Goal: Task Accomplishment & Management: Use online tool/utility

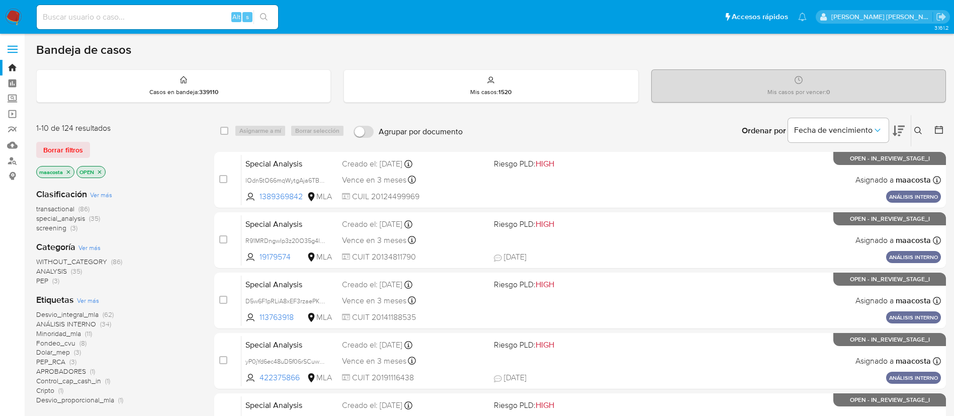
click at [181, 17] on input at bounding box center [157, 17] width 241 height 13
paste input "KvwAgimtcnUCEv5jaTiFQGVu"
type input "KvwAgimtcnUCEv5jaTiFQGVu"
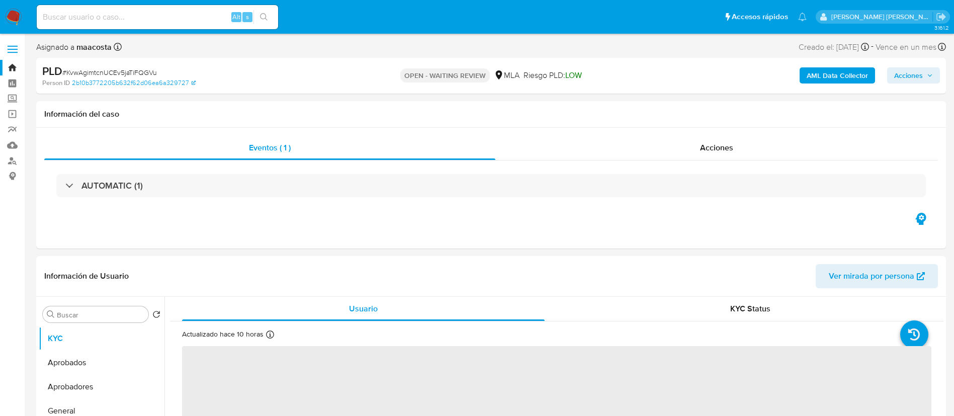
select select "10"
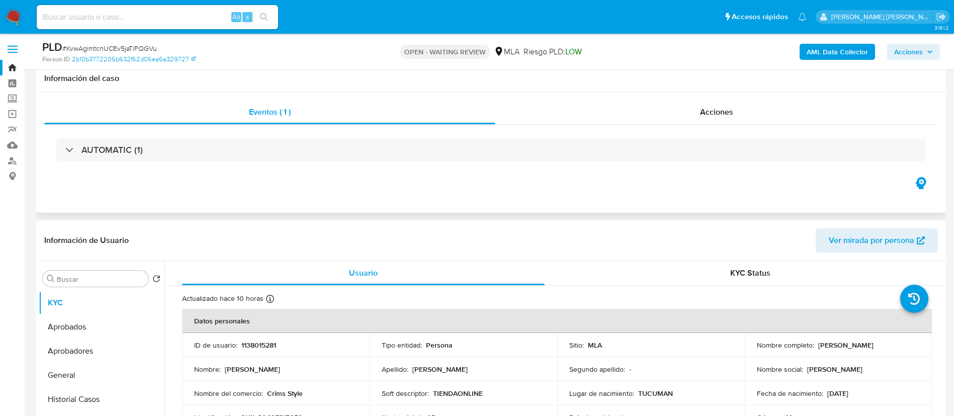
scroll to position [76, 0]
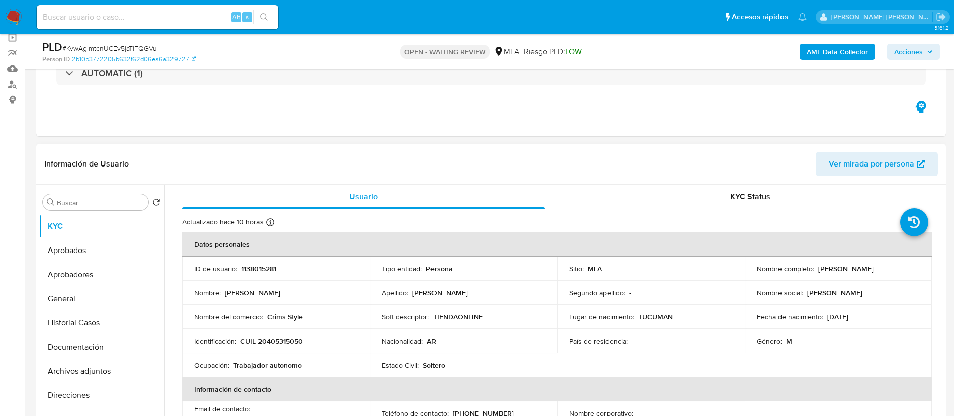
drag, startPoint x: 816, startPoint y: 271, endPoint x: 889, endPoint y: 275, distance: 73.6
click at [889, 275] on td "Nombre completo : Ivan Ezequiel Alvarez" at bounding box center [839, 269] width 188 height 24
copy p "Ivan Ezequiel Alvarez"
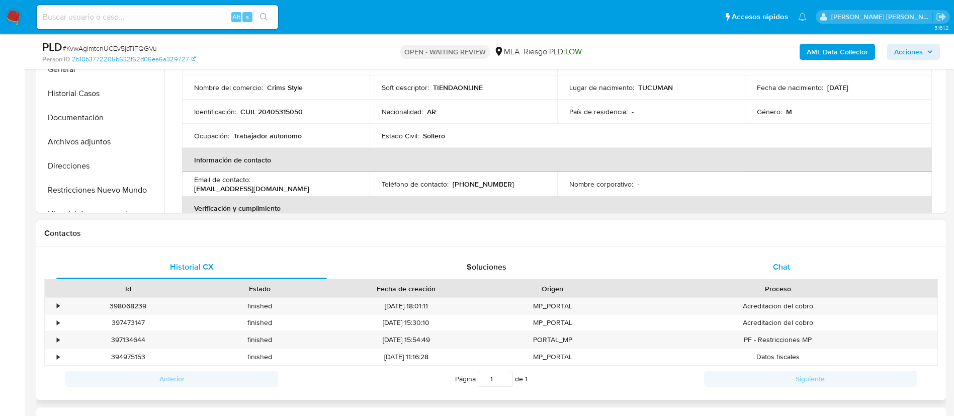
click at [778, 278] on div "Chat" at bounding box center [781, 267] width 271 height 24
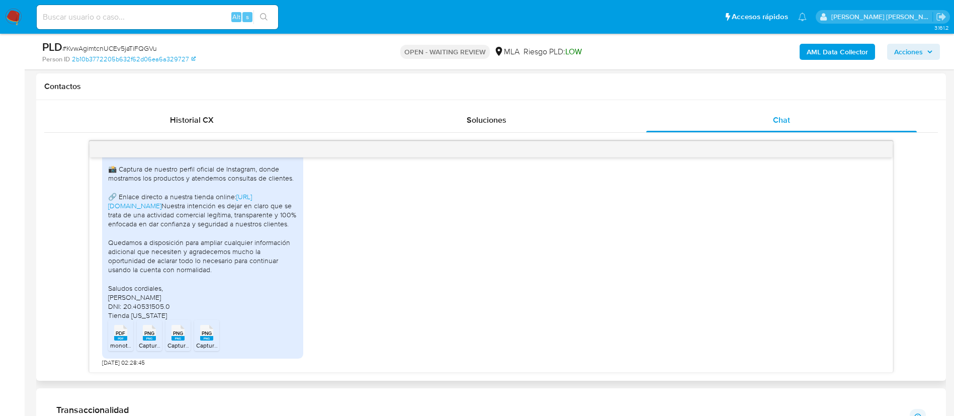
scroll to position [458, 0]
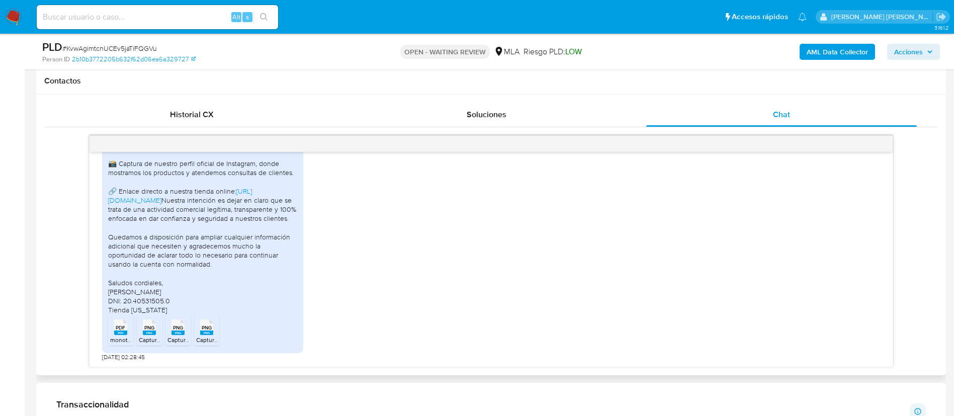
click at [116, 328] on span "PDF" at bounding box center [121, 327] width 10 height 7
click at [140, 335] on div "PNG PNG" at bounding box center [149, 326] width 21 height 20
click at [172, 339] on span "Captura de pantalla 2025-08-21 232750.png" at bounding box center [221, 340] width 106 height 9
click at [217, 335] on div "PNG PNG" at bounding box center [206, 326] width 21 height 20
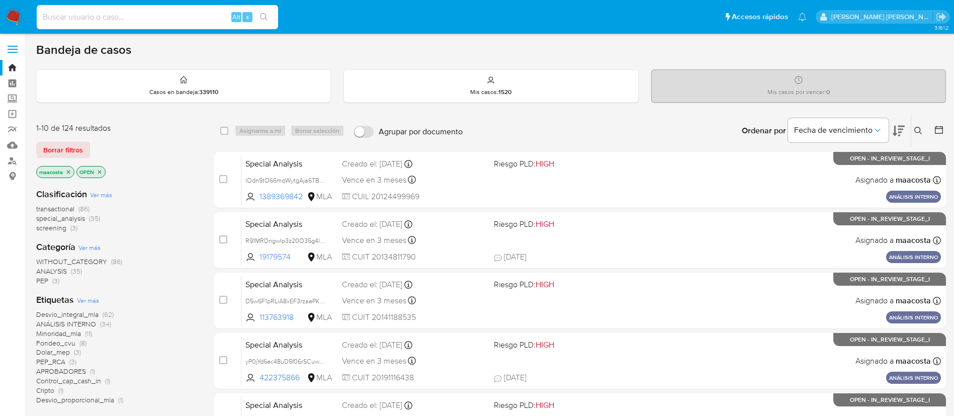
click at [181, 17] on input at bounding box center [157, 17] width 241 height 13
paste input "cKD2sNxSYWZcil6dbKKg72xY"
type input "cKD2sNxSYWZcil6dbKKg72xY"
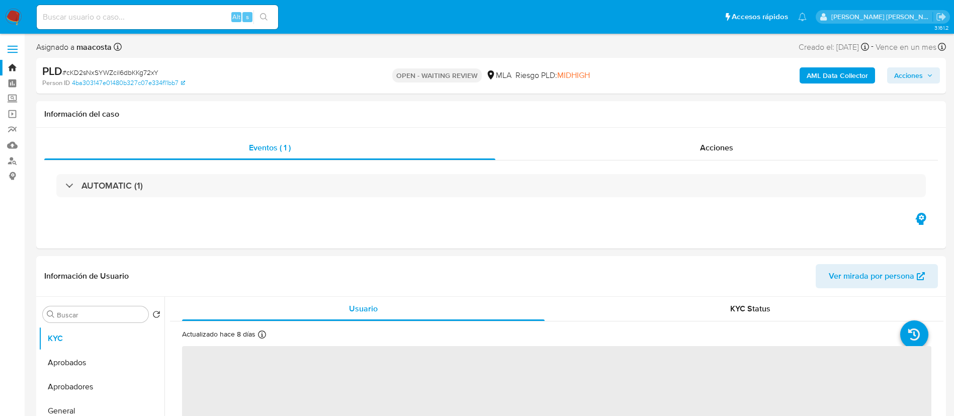
select select "10"
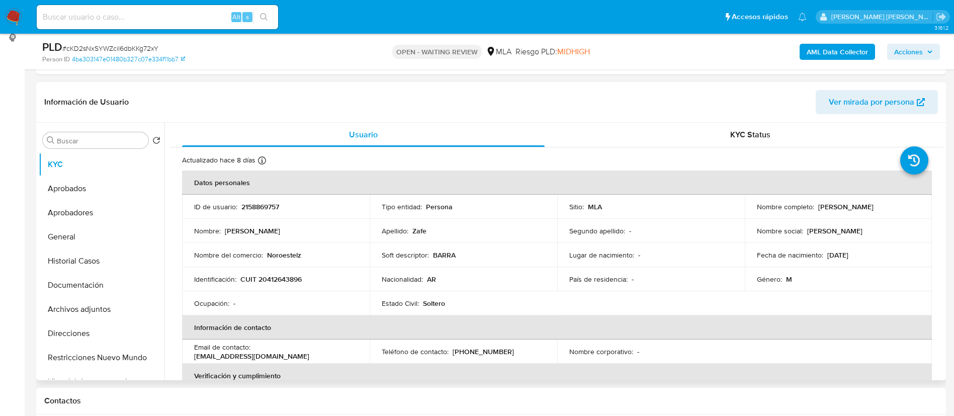
scroll to position [142, 0]
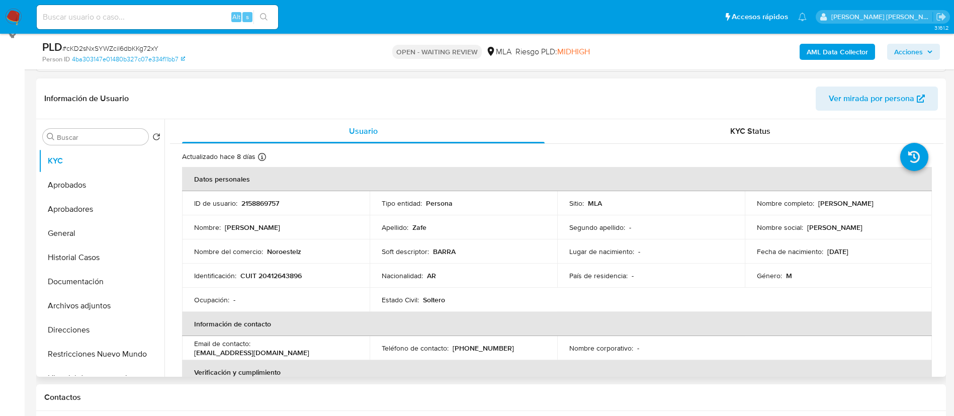
drag, startPoint x: 815, startPoint y: 205, endPoint x: 886, endPoint y: 197, distance: 71.4
click at [886, 197] on td "Nombre completo : Leandro Oscar Zafe" at bounding box center [839, 203] width 188 height 24
copy p "Leandro Oscar Zafe"
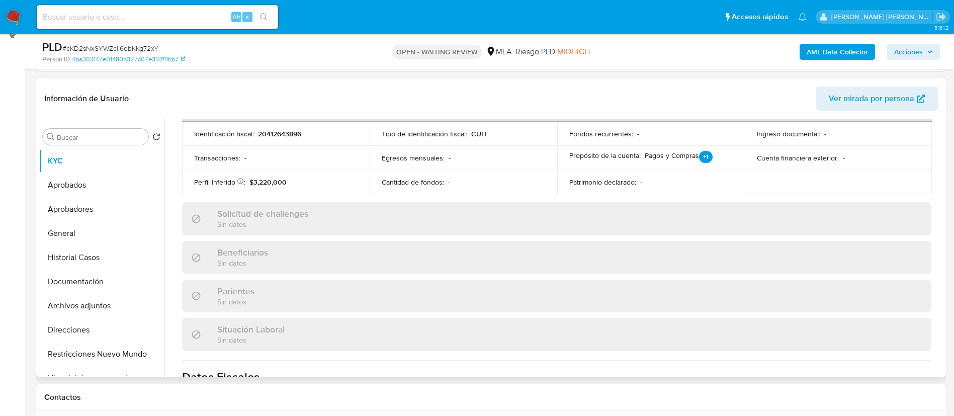
scroll to position [549, 0]
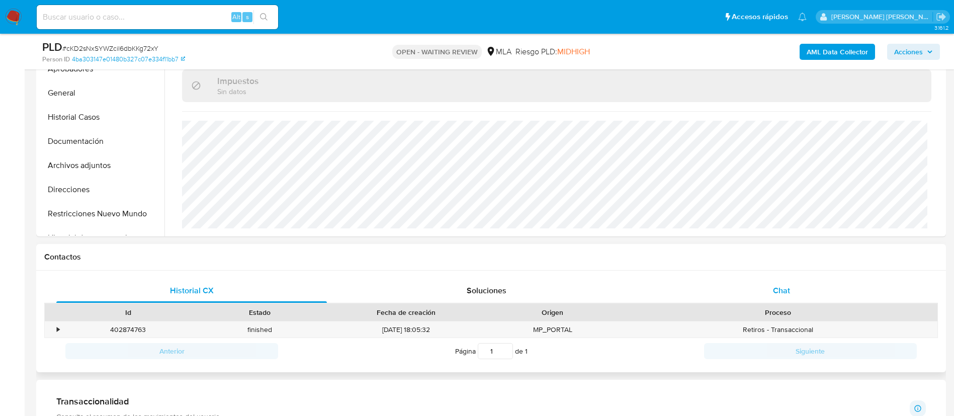
click at [781, 297] on div "Chat" at bounding box center [781, 291] width 271 height 24
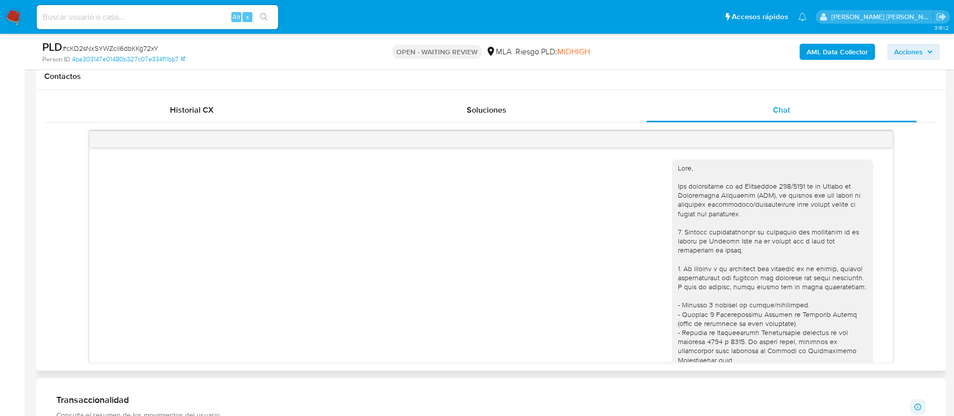
scroll to position [681, 0]
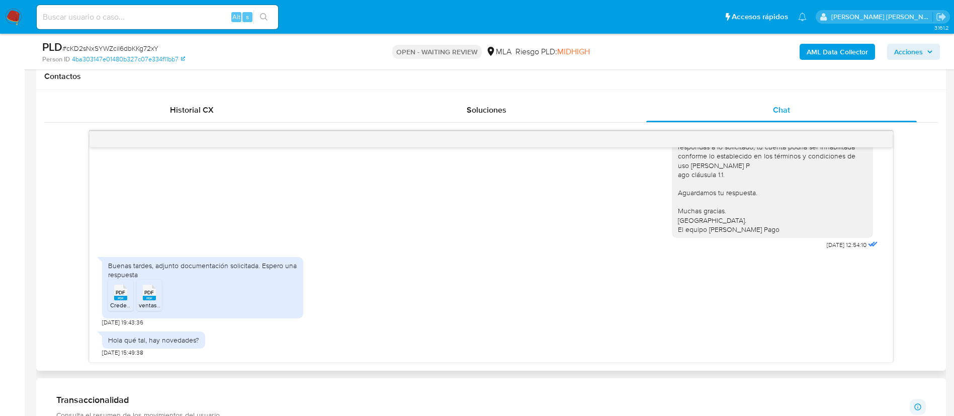
click at [109, 296] on li "PDF PDF Credencial_20412643896 (2025-09).pdf" at bounding box center [120, 295] width 25 height 31
click at [157, 303] on span "ventas 01-06-2025.pdf" at bounding box center [162, 305] width 47 height 9
click at [0, 216] on aside "Bandeja Tablero Screening Búsqueda en Listas Watchlist Herramientas Operaciones…" at bounding box center [12, 353] width 25 height 1632
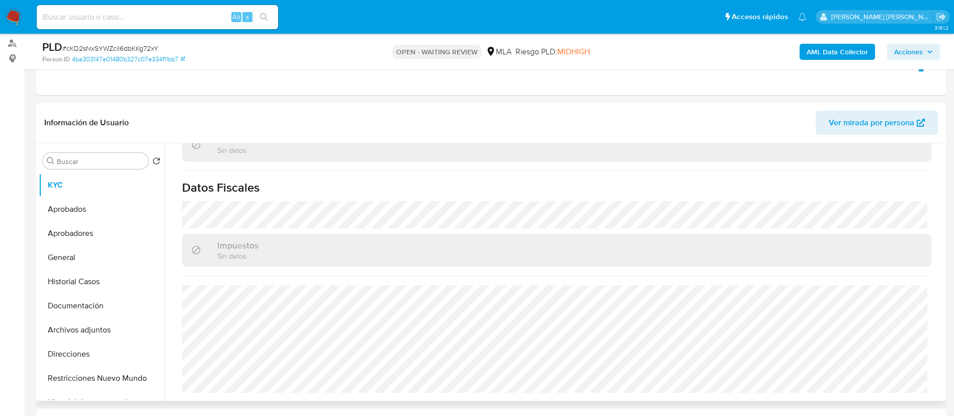
scroll to position [0, 0]
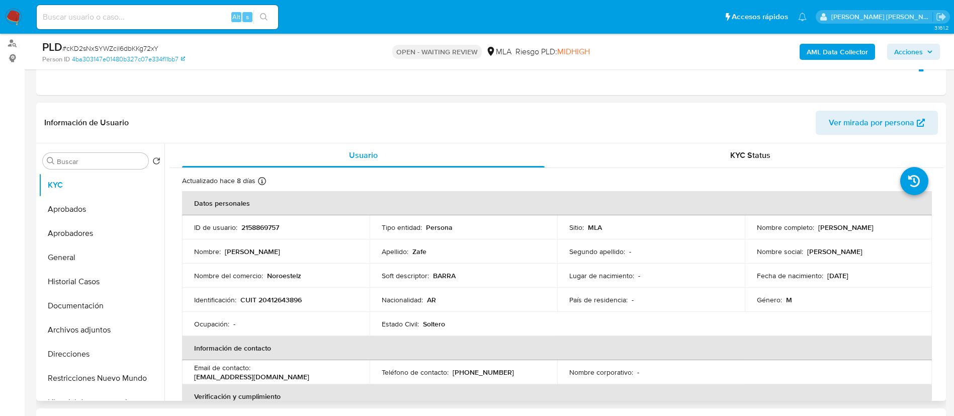
drag, startPoint x: 816, startPoint y: 226, endPoint x: 891, endPoint y: 229, distance: 75.5
click at [891, 229] on div "Nombre completo : Leandro Oscar Zafe" at bounding box center [839, 227] width 164 height 9
copy p "Leandro Oscar Zafe"
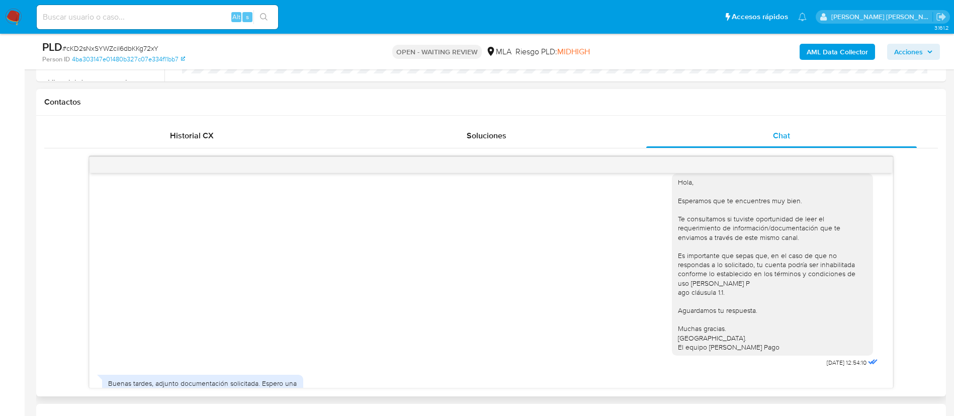
scroll to position [594, 0]
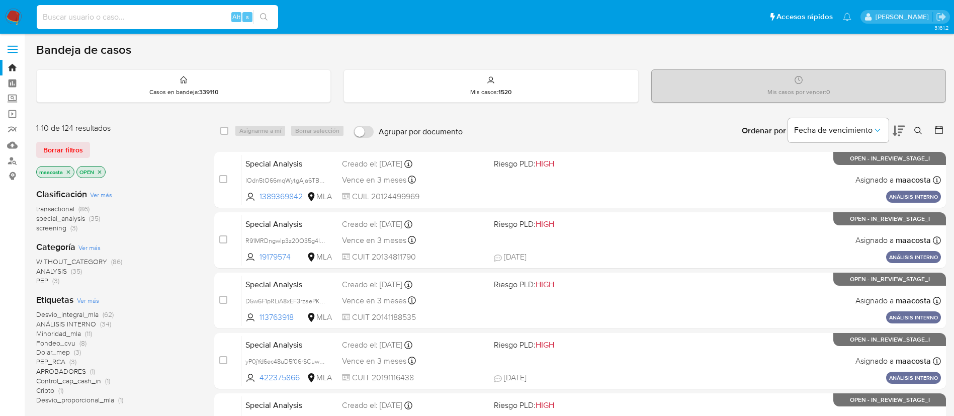
paste input "ya5gOUZotpYR3dCbB7BNeGVW"
click at [206, 17] on input "ya5gOUZotpYR3dCbB7BNeGVW" at bounding box center [157, 17] width 241 height 13
type input "ya5gOUZotpYR3dCbB7BNeGVW"
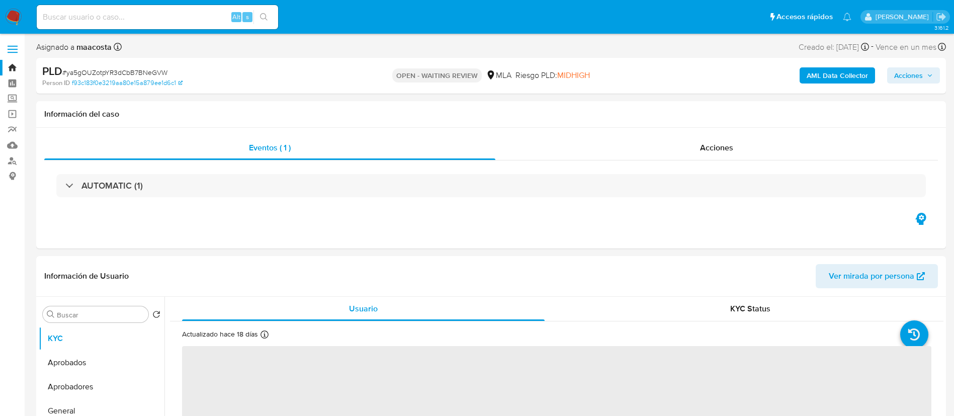
select select "10"
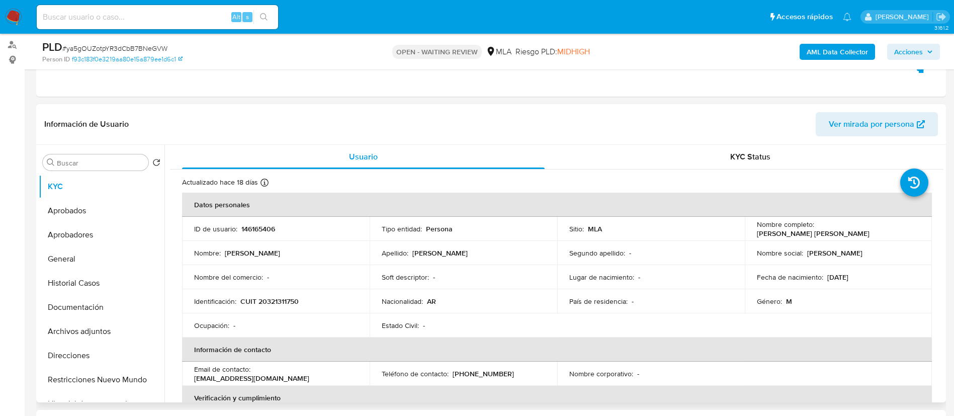
scroll to position [117, 0]
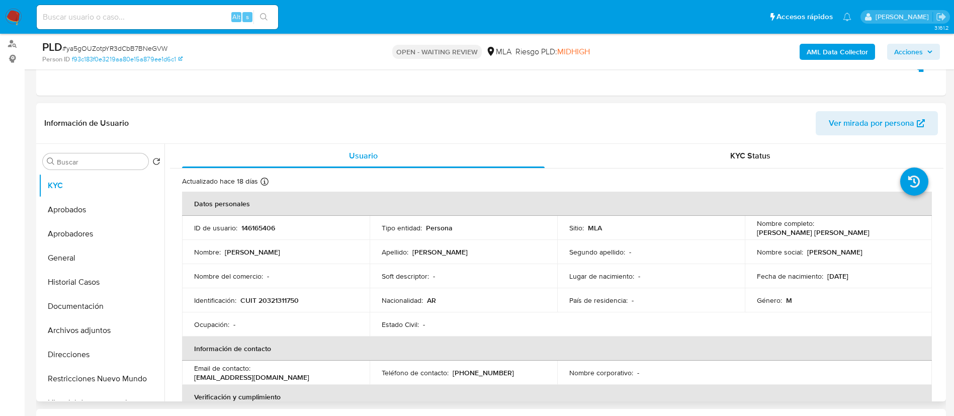
drag, startPoint x: 815, startPoint y: 229, endPoint x: 918, endPoint y: 232, distance: 102.7
click at [918, 232] on td "Nombre completo : Matias Daniel Antonio Suarez" at bounding box center [839, 228] width 188 height 24
copy p "Matias Daniel Antonio Suarez"
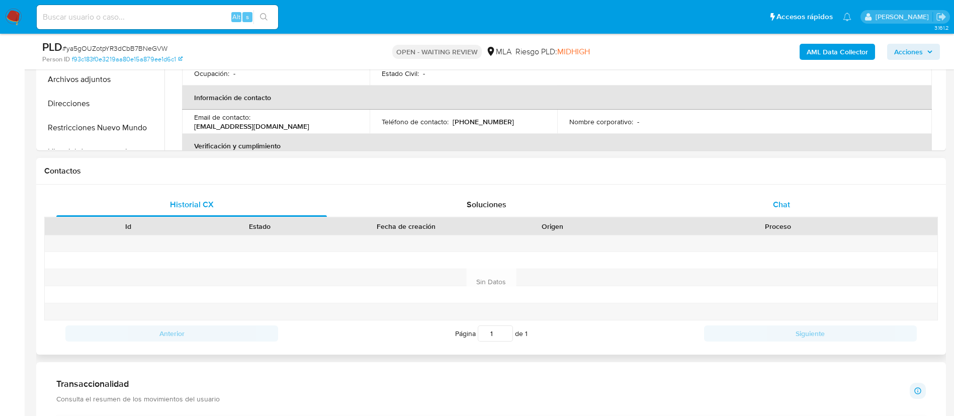
click at [776, 204] on span "Chat" at bounding box center [781, 205] width 17 height 12
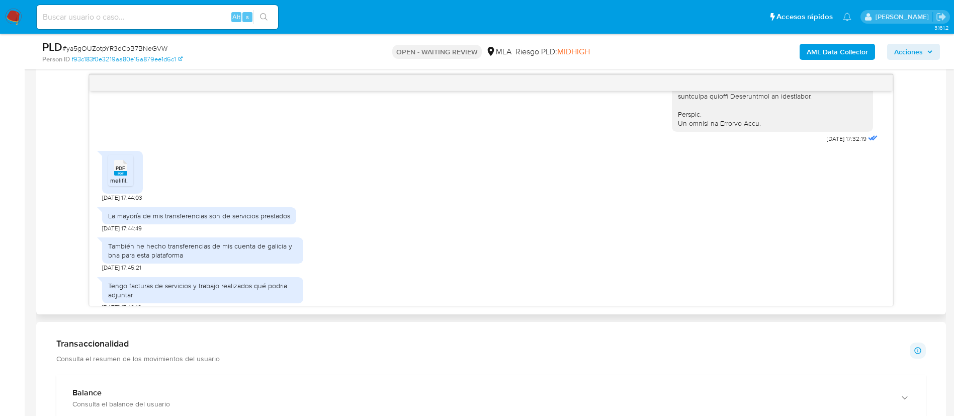
scroll to position [504, 0]
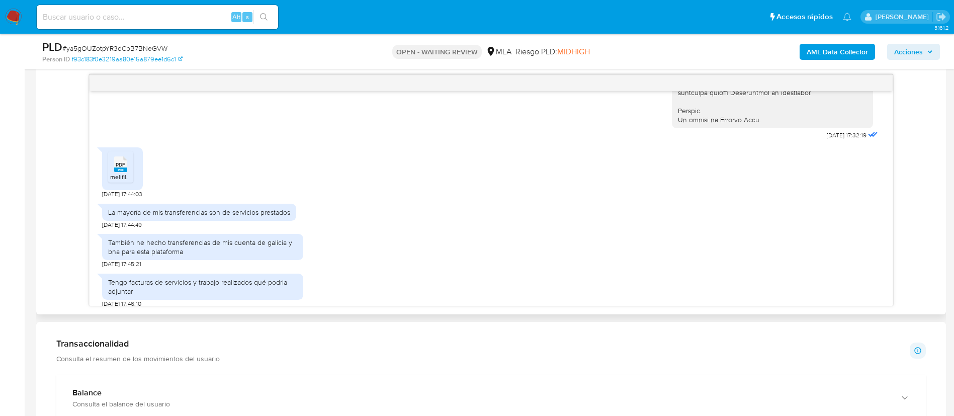
click at [123, 181] on span "melifile5232536599746843852.pdf" at bounding box center [158, 177] width 96 height 9
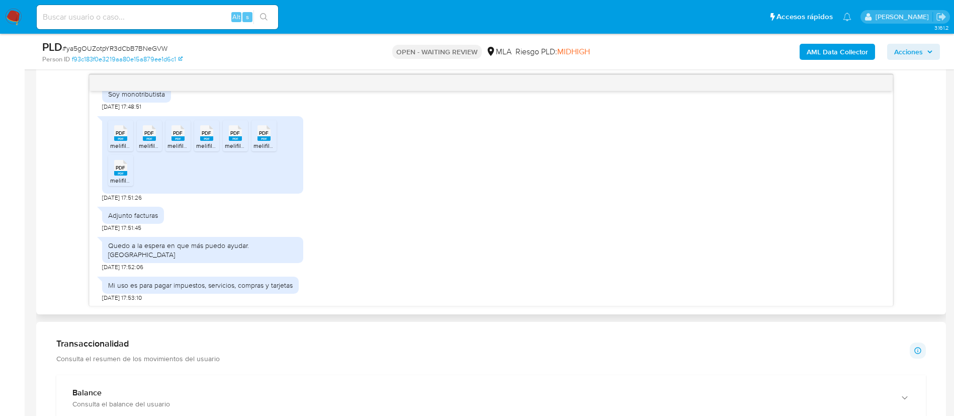
scroll to position [733, 0]
drag, startPoint x: 118, startPoint y: 155, endPoint x: 135, endPoint y: 153, distance: 16.7
click at [118, 139] on rect at bounding box center [120, 137] width 13 height 5
click at [150, 139] on rect at bounding box center [149, 137] width 13 height 5
click at [172, 148] on span "melifile5242245779752231515.pdf" at bounding box center [214, 144] width 92 height 9
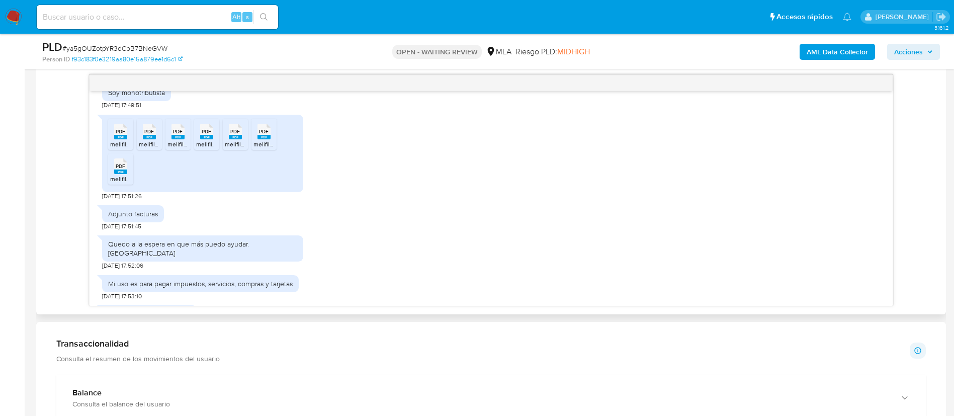
click at [196, 140] on div "PDF PDF" at bounding box center [206, 131] width 21 height 20
click at [230, 148] on span "melifile659659958516850866.pdf" at bounding box center [271, 144] width 92 height 9
click at [271, 140] on div "PDF PDF" at bounding box center [264, 131] width 21 height 20
click at [119, 170] on span "PDF" at bounding box center [121, 166] width 10 height 7
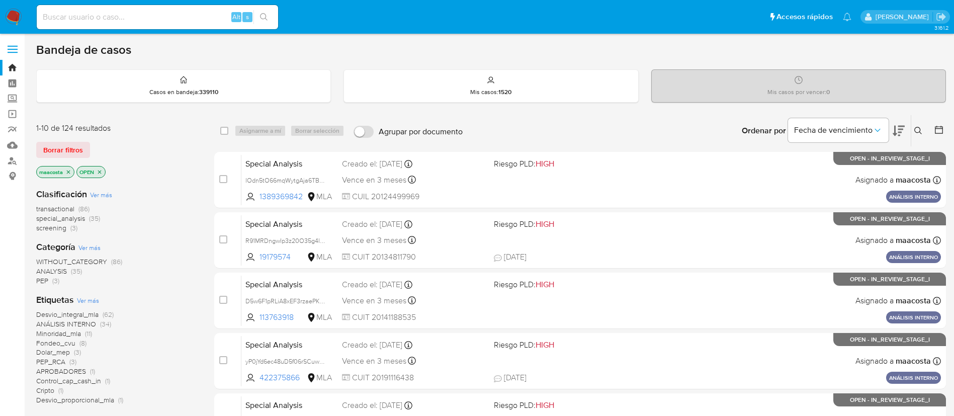
paste input "rLUYOAm3Y0dTdIA8bF1roKVc"
click at [212, 18] on input "rLUYOAm3Y0dTdIA8bF1roKVc" at bounding box center [157, 17] width 241 height 13
type input "rLUYOAm3Y0dTdIA8bF1roKVc"
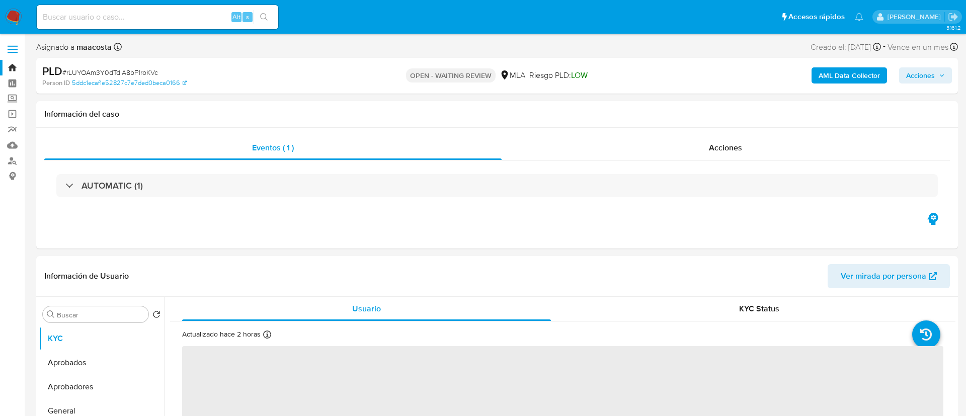
select select "10"
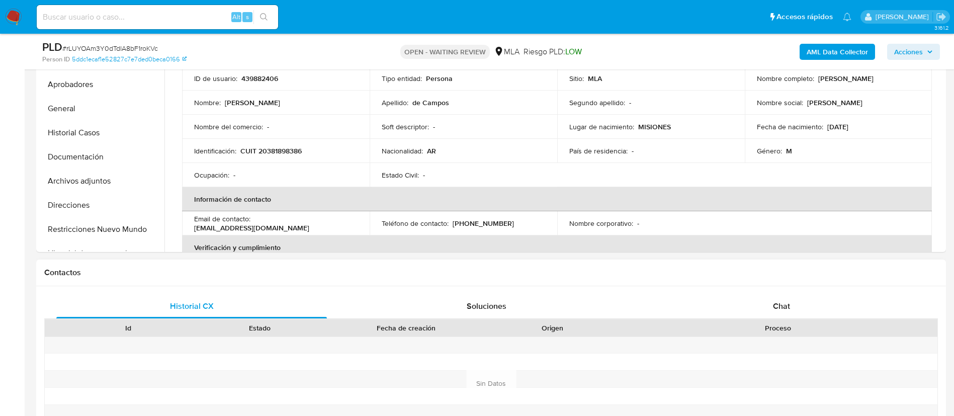
click at [771, 292] on div "Historial CX Soluciones Chat Id Estado Fecha de creación Origen Proceso Anterio…" at bounding box center [491, 371] width 910 height 170
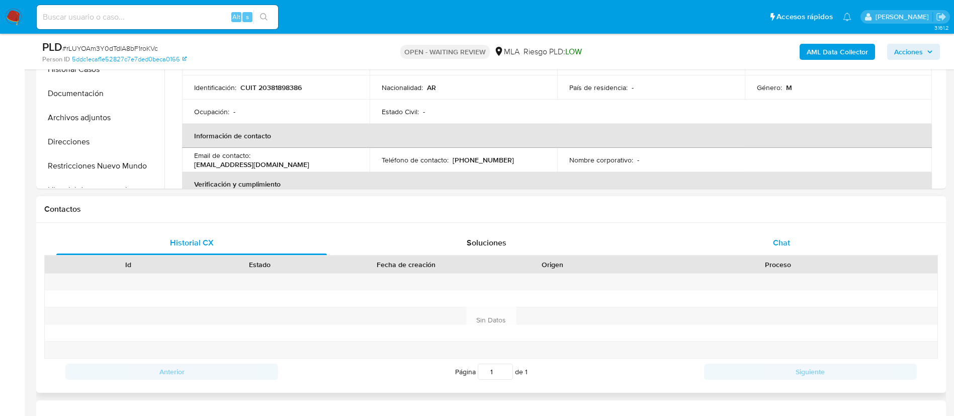
click at [788, 233] on div "Chat" at bounding box center [781, 243] width 271 height 24
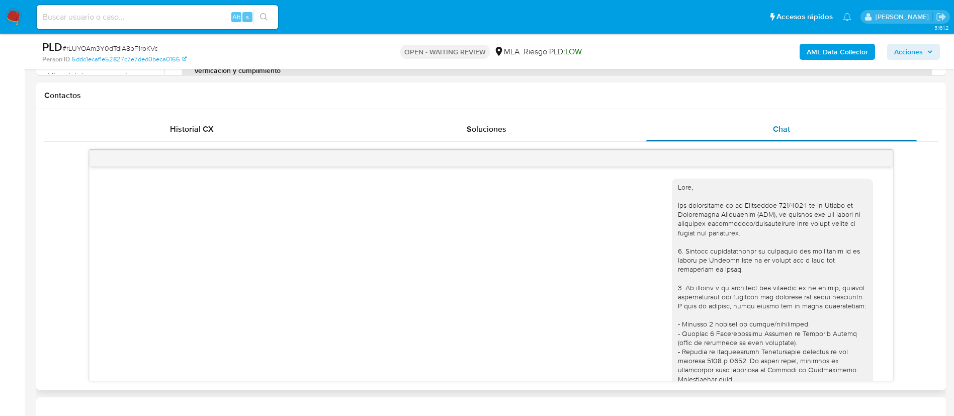
scroll to position [451, 0]
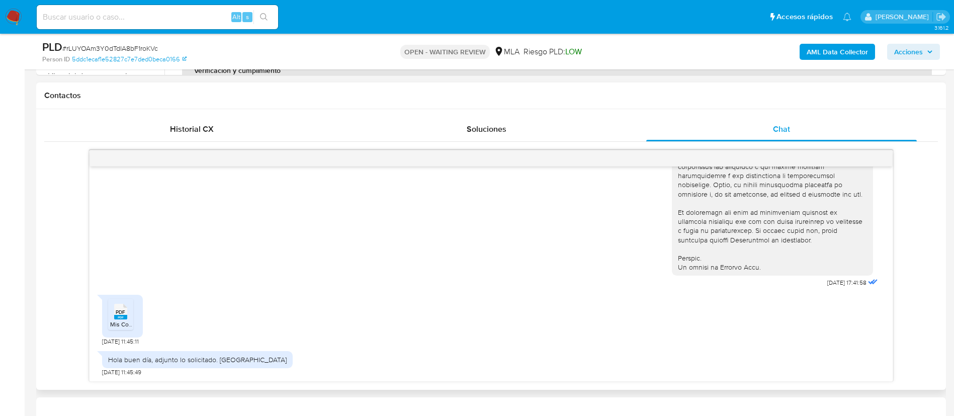
click at [121, 311] on span "PDF" at bounding box center [121, 312] width 10 height 7
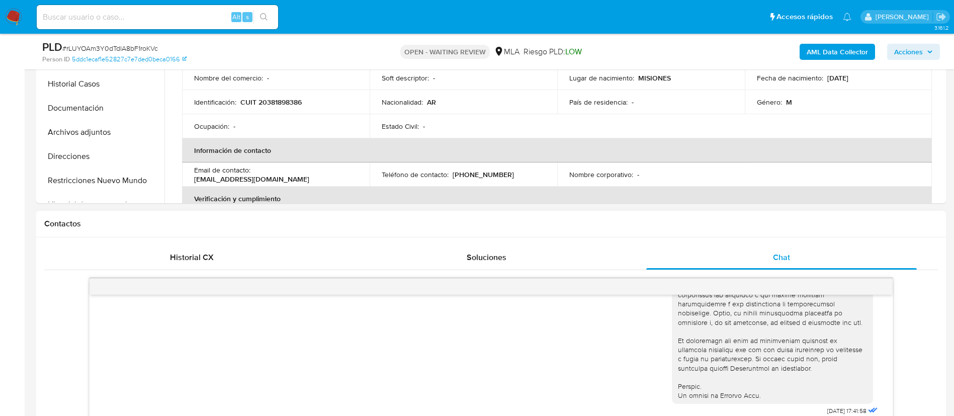
scroll to position [235, 0]
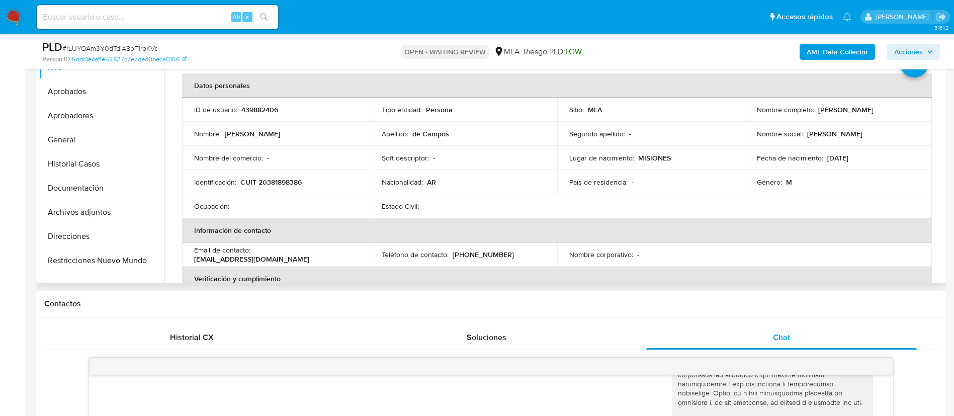
click at [819, 114] on p "Maximiliano Natanahel de Campos" at bounding box center [846, 109] width 55 height 9
click at [898, 120] on td "Nombre completo : Maximiliano Natanahel de Campos" at bounding box center [839, 110] width 188 height 24
drag, startPoint x: 870, startPoint y: 113, endPoint x: 754, endPoint y: 117, distance: 116.3
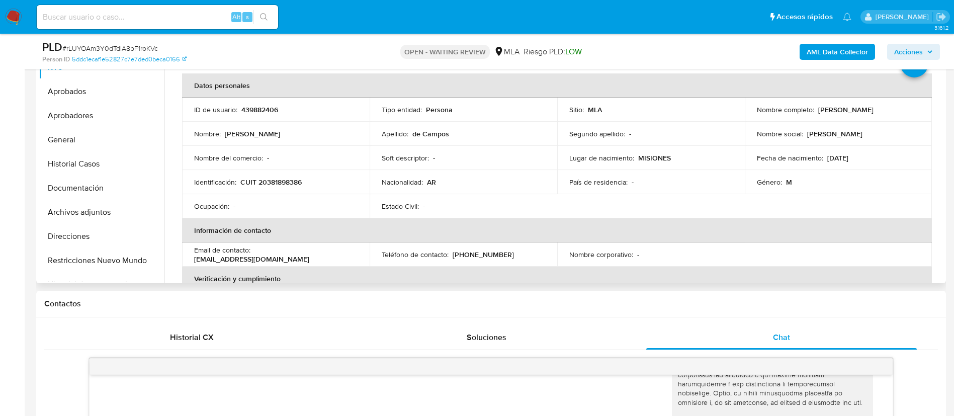
click at [757, 114] on div "Nombre completo : Maximiliano Natanahel de Campos" at bounding box center [839, 109] width 164 height 9
copy p "Maximiliano Natanahel de Campos"
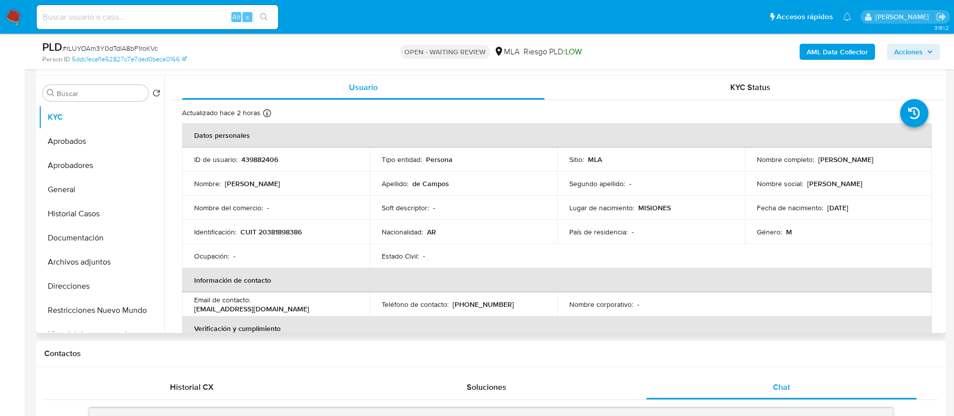
scroll to position [185, 0]
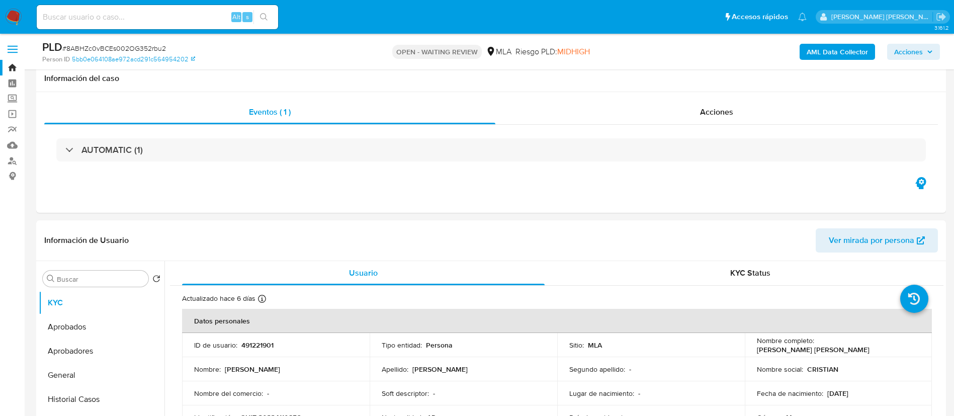
select select "10"
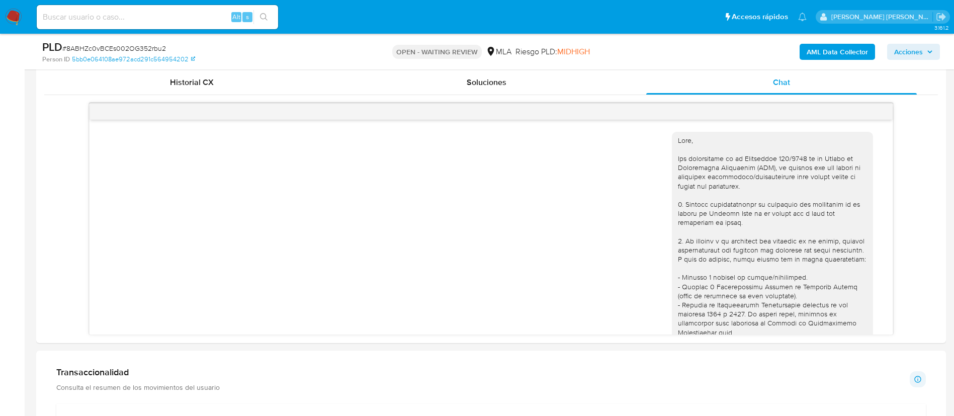
scroll to position [481, 0]
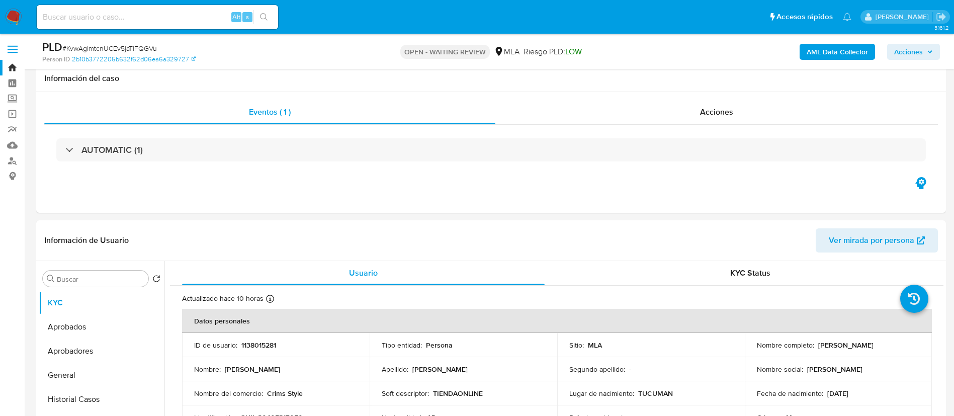
select select "10"
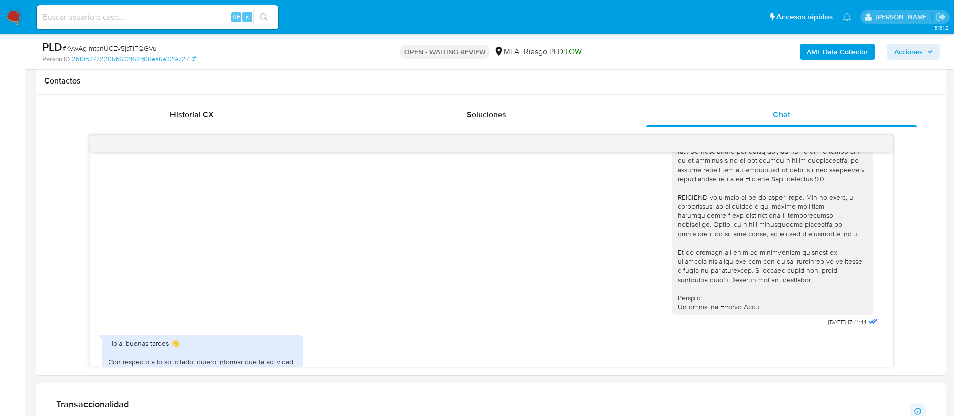
scroll to position [379, 0]
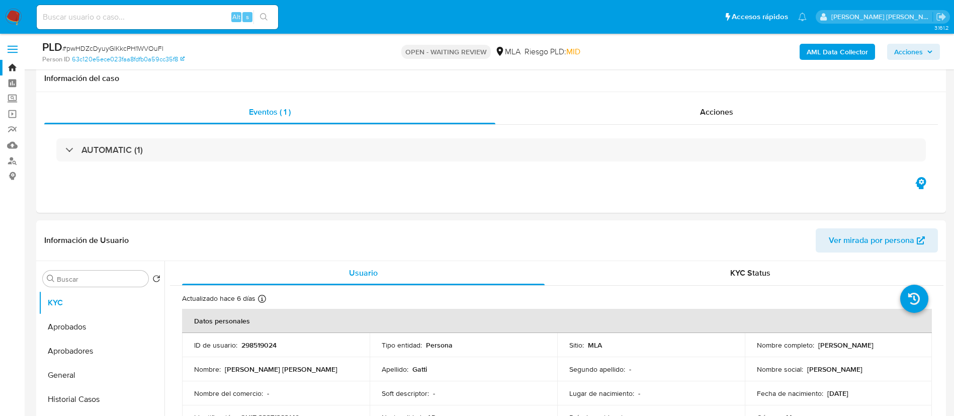
select select "10"
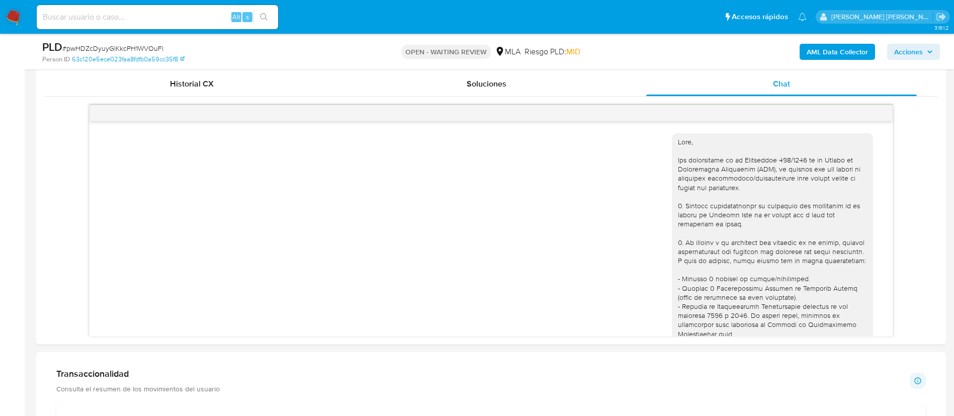
scroll to position [420, 0]
